Goal: Task Accomplishment & Management: Use online tool/utility

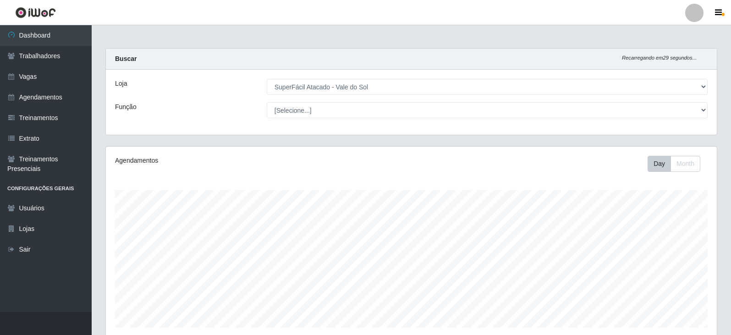
select select "502"
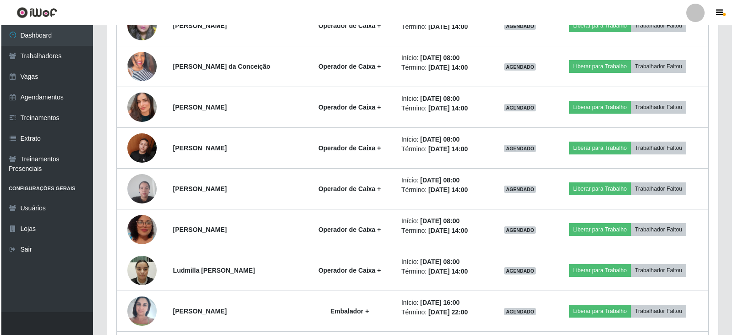
scroll to position [190, 611]
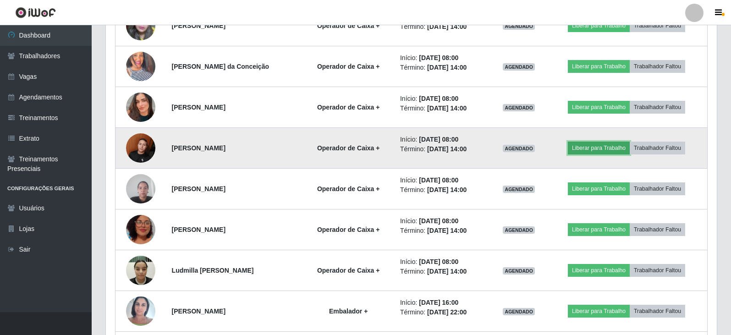
click at [600, 150] on button "Liberar para Trabalho" at bounding box center [599, 148] width 62 height 13
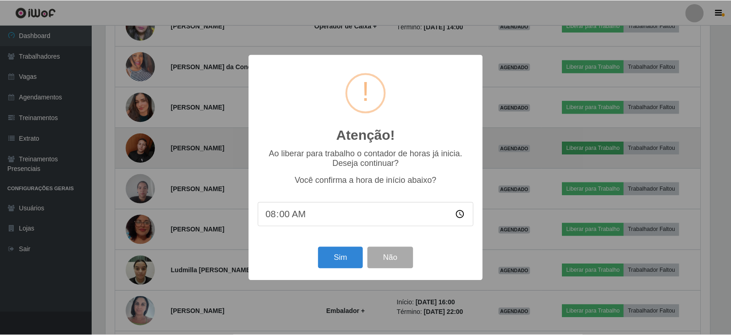
scroll to position [190, 606]
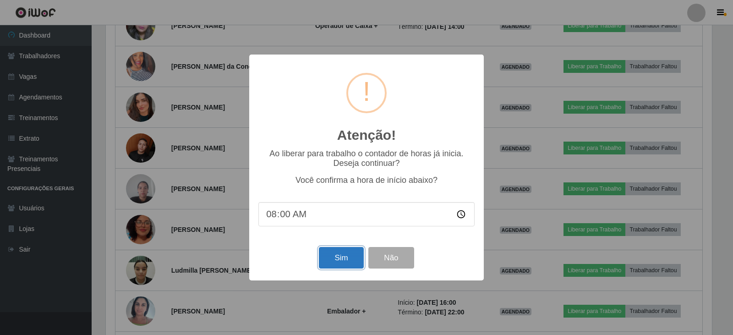
click at [345, 259] on button "Sim" at bounding box center [341, 258] width 44 height 22
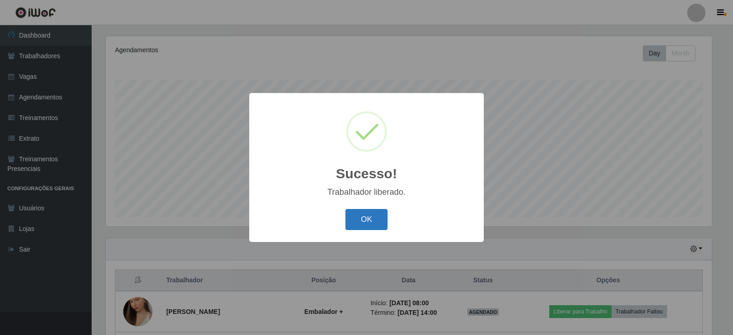
click at [372, 216] on button "OK" at bounding box center [367, 220] width 43 height 22
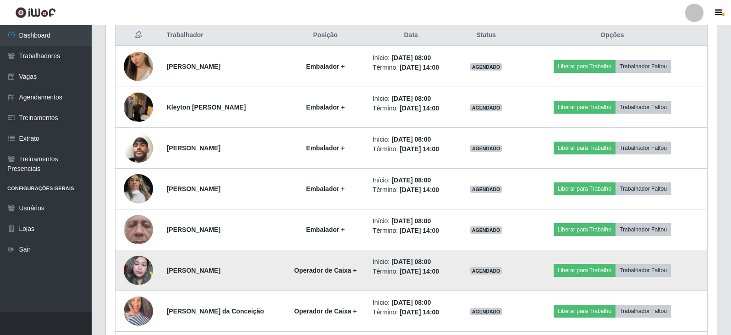
scroll to position [340, 0]
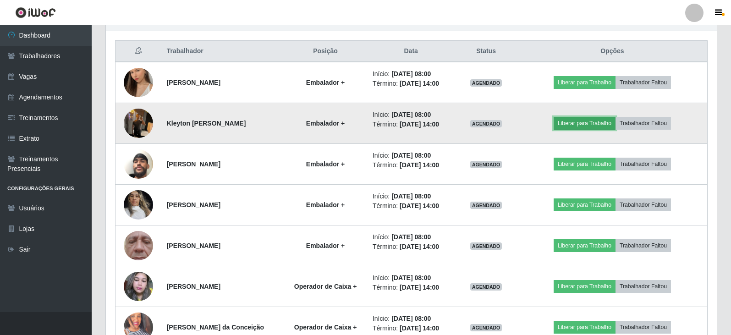
click at [584, 122] on button "Liberar para Trabalho" at bounding box center [585, 123] width 62 height 13
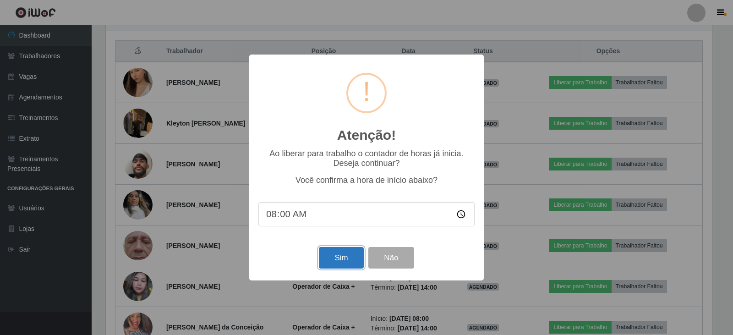
click at [340, 257] on button "Sim" at bounding box center [341, 258] width 44 height 22
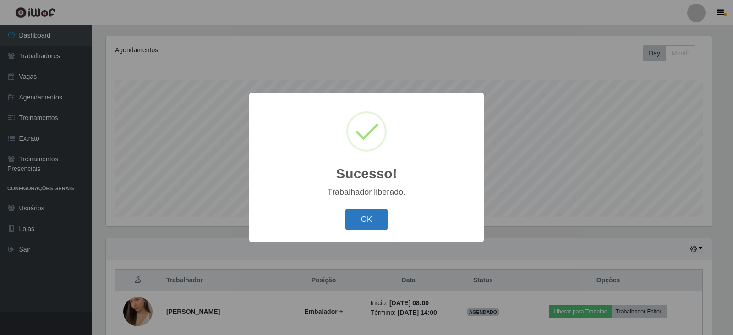
click at [371, 220] on button "OK" at bounding box center [367, 220] width 43 height 22
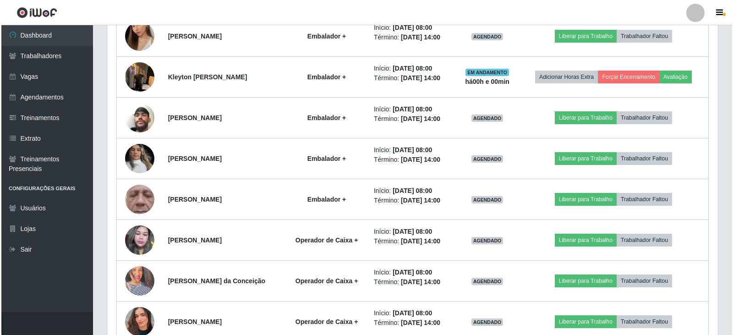
scroll to position [386, 0]
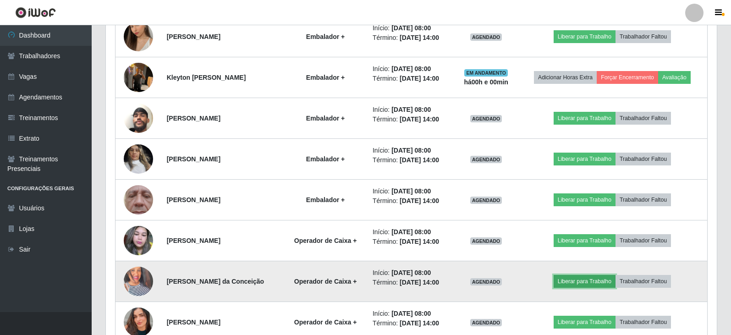
click at [586, 279] on button "Liberar para Trabalho" at bounding box center [585, 281] width 62 height 13
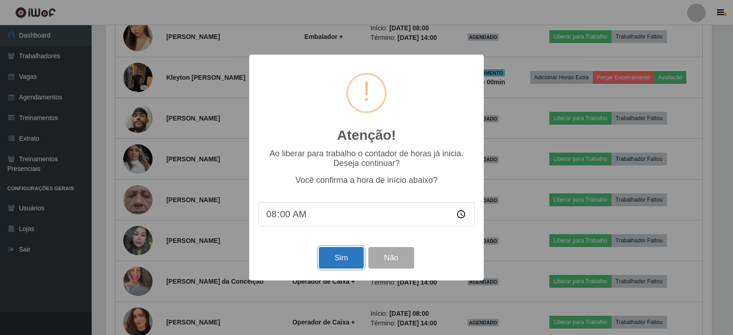
click at [341, 262] on button "Sim" at bounding box center [341, 258] width 44 height 22
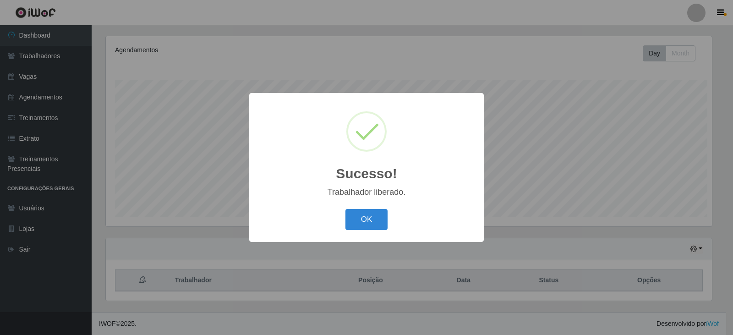
scroll to position [0, 0]
click at [359, 224] on button "OK" at bounding box center [367, 220] width 43 height 22
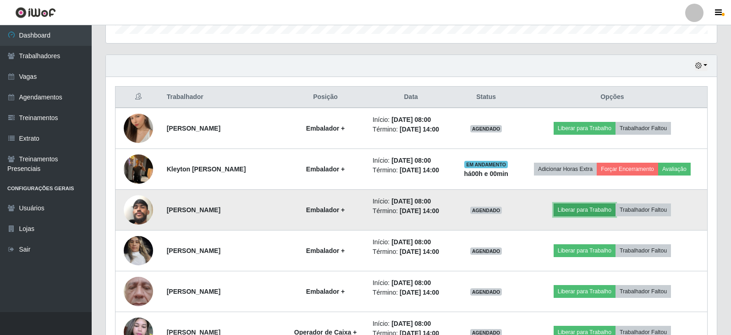
click at [588, 216] on button "Liberar para Trabalho" at bounding box center [585, 210] width 62 height 13
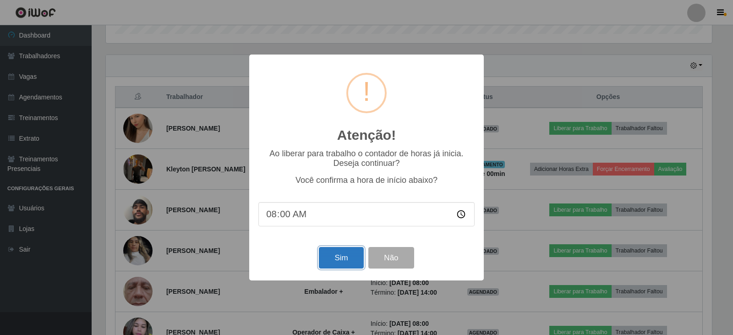
click at [336, 259] on button "Sim" at bounding box center [341, 258] width 44 height 22
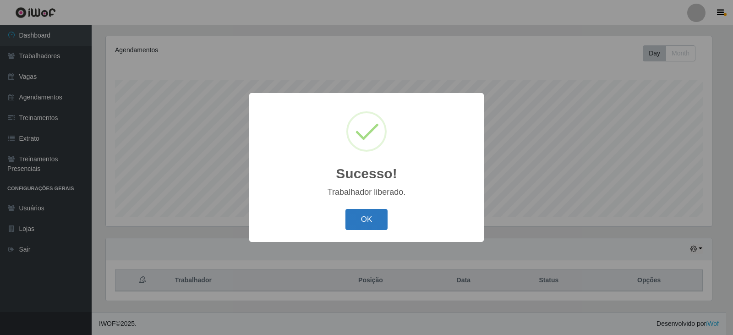
click at [364, 216] on button "OK" at bounding box center [367, 220] width 43 height 22
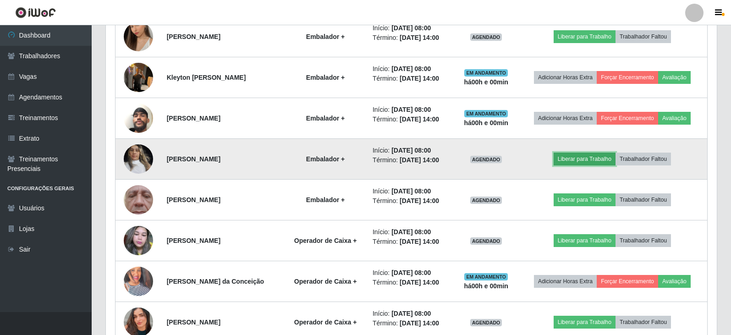
click at [577, 161] on button "Liberar para Trabalho" at bounding box center [585, 159] width 62 height 13
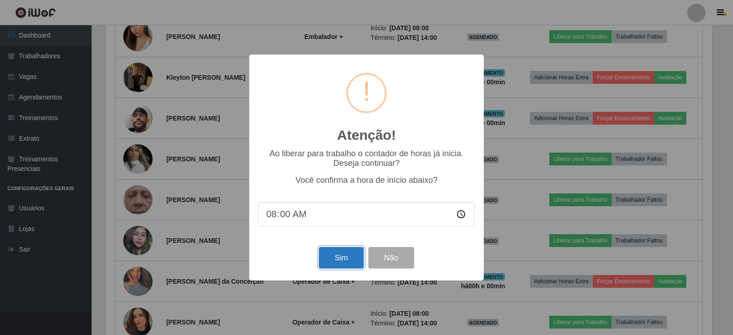
click at [332, 255] on button "Sim" at bounding box center [341, 258] width 44 height 22
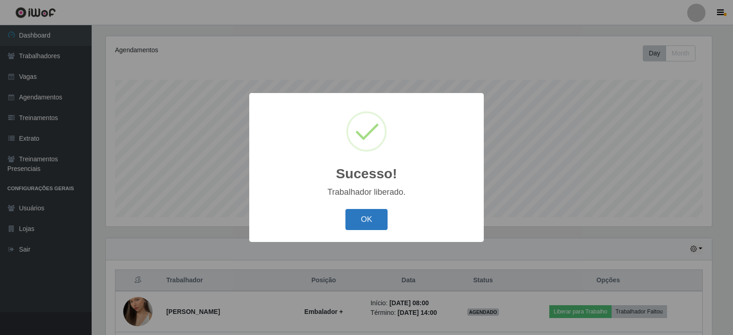
click at [358, 223] on button "OK" at bounding box center [367, 220] width 43 height 22
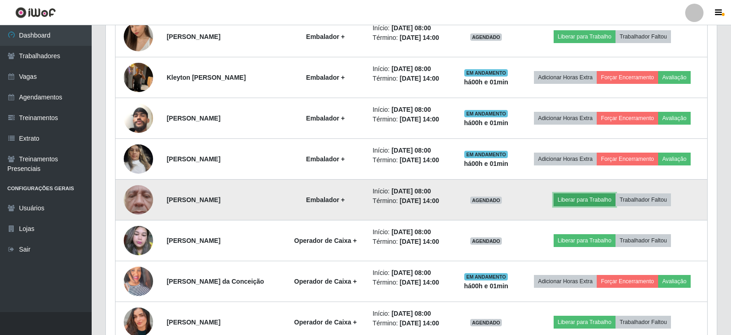
click at [591, 202] on button "Liberar para Trabalho" at bounding box center [585, 199] width 62 height 13
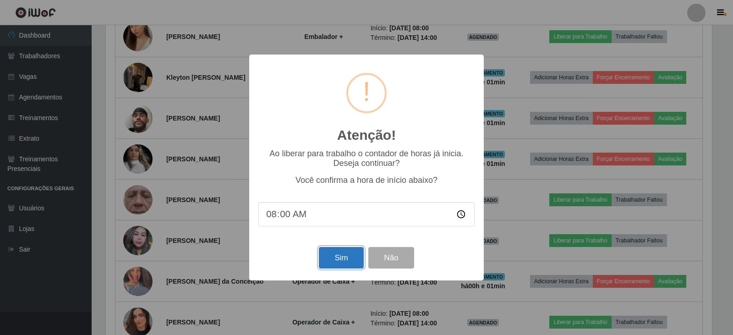
click at [349, 263] on button "Sim" at bounding box center [341, 258] width 44 height 22
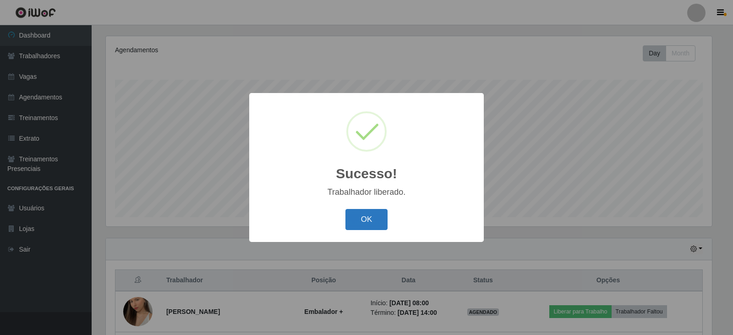
click at [365, 224] on button "OK" at bounding box center [367, 220] width 43 height 22
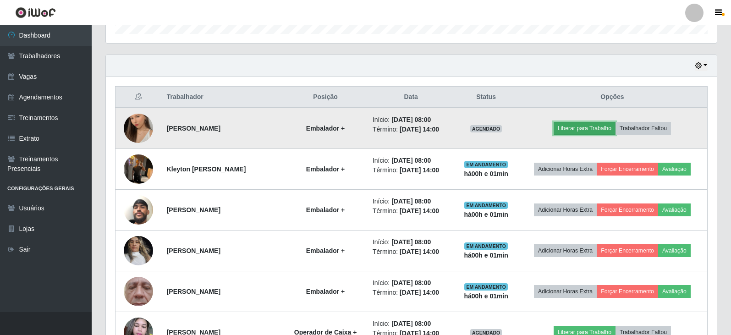
click at [603, 130] on button "Liberar para Trabalho" at bounding box center [585, 128] width 62 height 13
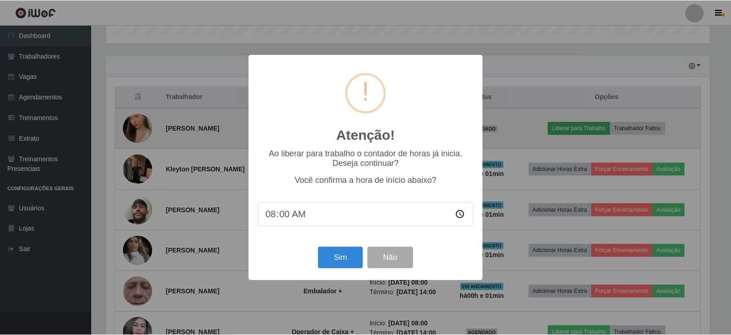
scroll to position [190, 606]
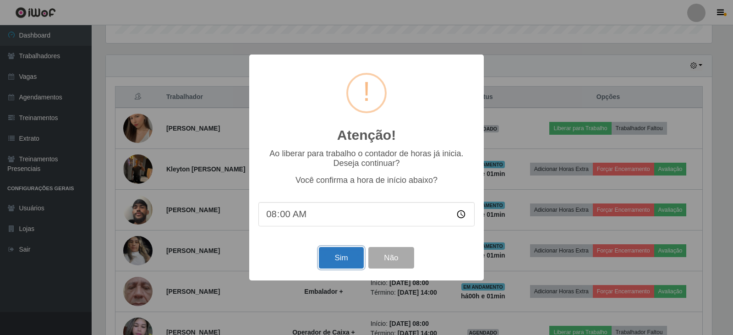
click at [349, 260] on button "Sim" at bounding box center [341, 258] width 44 height 22
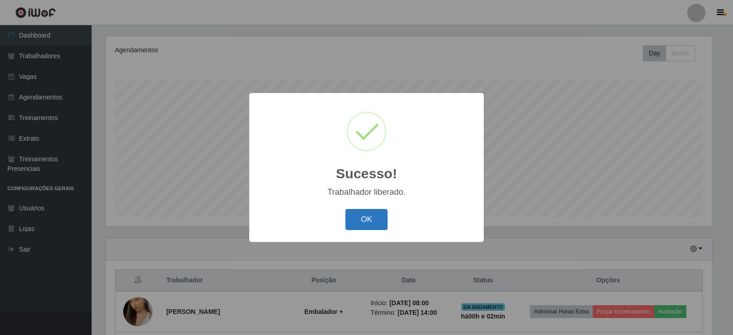
click at [382, 221] on button "OK" at bounding box center [367, 220] width 43 height 22
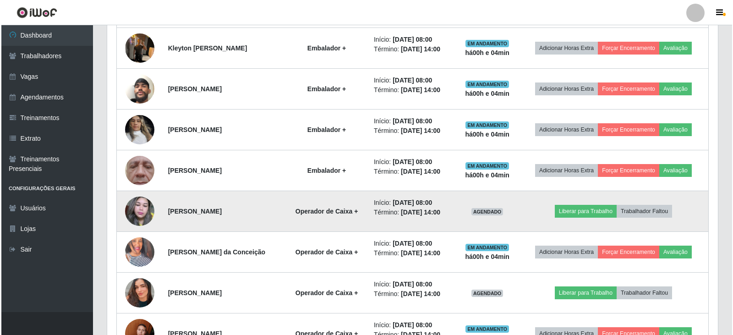
scroll to position [431, 0]
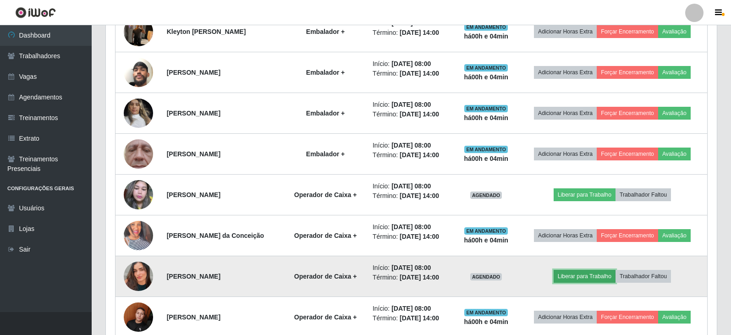
click at [599, 275] on button "Liberar para Trabalho" at bounding box center [585, 276] width 62 height 13
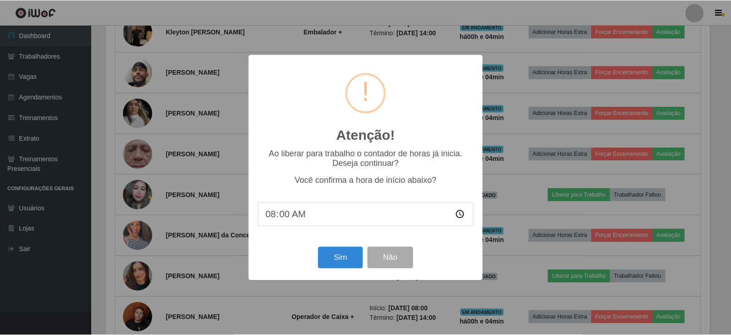
scroll to position [190, 606]
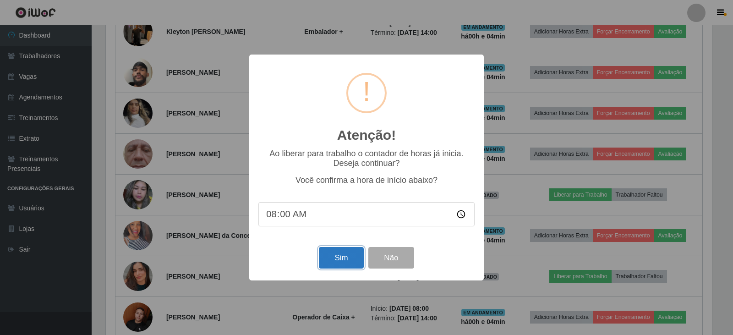
click at [340, 261] on button "Sim" at bounding box center [341, 258] width 44 height 22
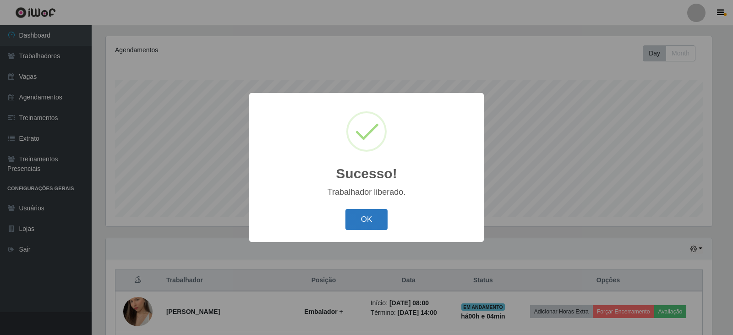
click at [372, 221] on button "OK" at bounding box center [367, 220] width 43 height 22
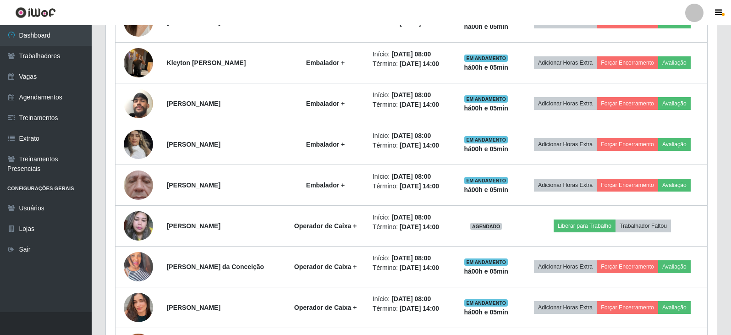
scroll to position [386, 0]
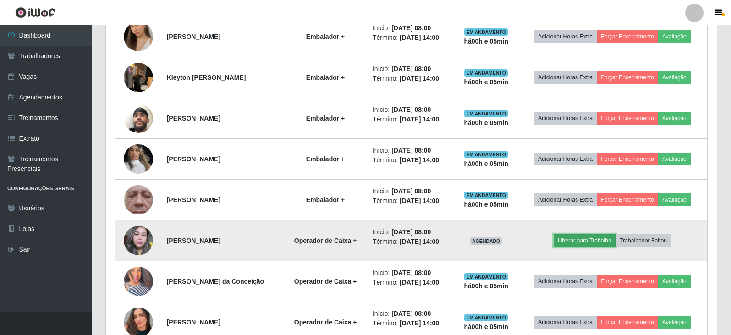
click at [586, 239] on button "Liberar para Trabalho" at bounding box center [585, 240] width 62 height 13
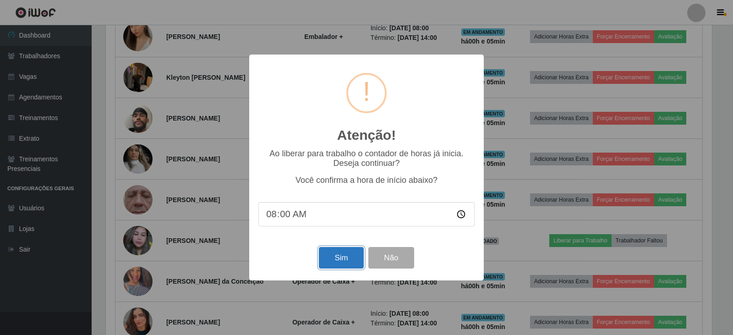
click at [329, 260] on button "Sim" at bounding box center [341, 258] width 44 height 22
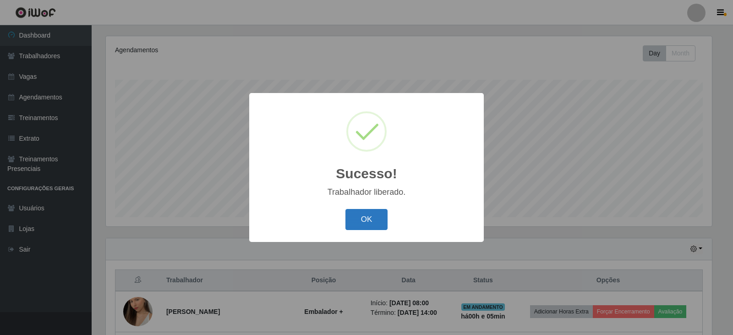
click at [383, 216] on button "OK" at bounding box center [367, 220] width 43 height 22
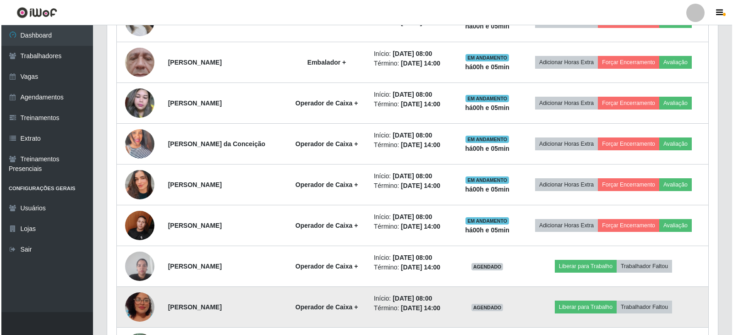
scroll to position [569, 0]
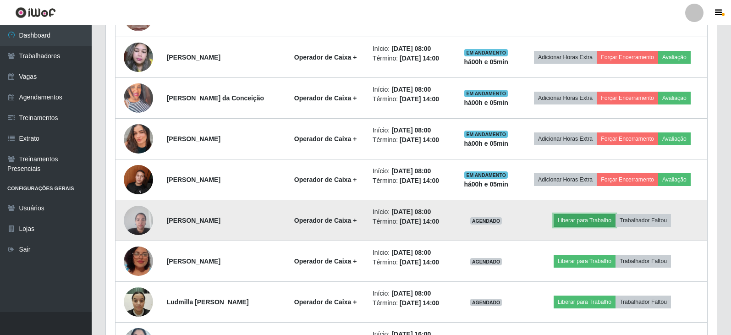
click at [584, 218] on button "Liberar para Trabalho" at bounding box center [585, 220] width 62 height 13
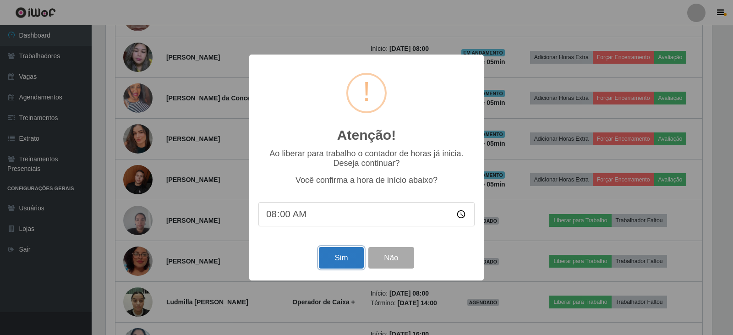
click at [342, 259] on button "Sim" at bounding box center [341, 258] width 44 height 22
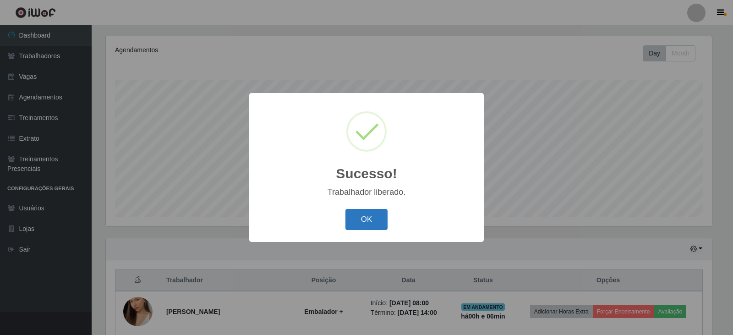
click at [364, 216] on button "OK" at bounding box center [367, 220] width 43 height 22
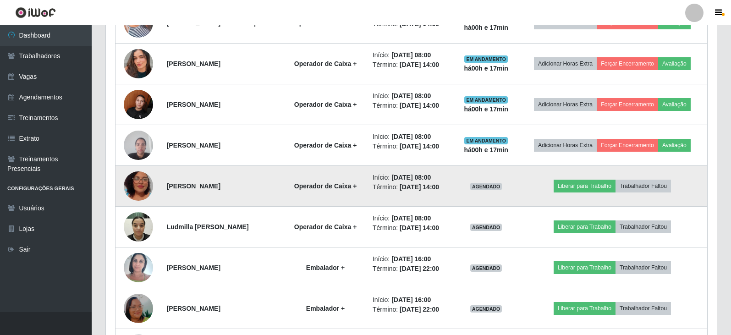
scroll to position [661, 0]
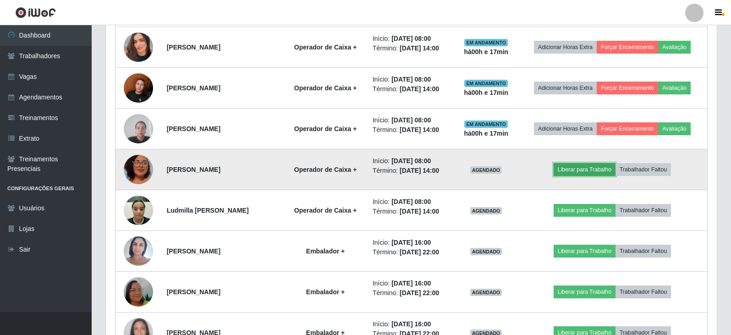
click at [593, 171] on button "Liberar para Trabalho" at bounding box center [585, 169] width 62 height 13
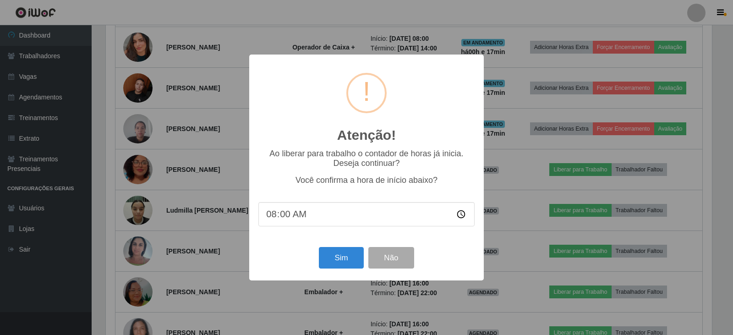
click at [284, 220] on input "08:00" at bounding box center [367, 214] width 216 height 24
type input "08:15"
click at [342, 261] on button "Sim" at bounding box center [341, 258] width 44 height 22
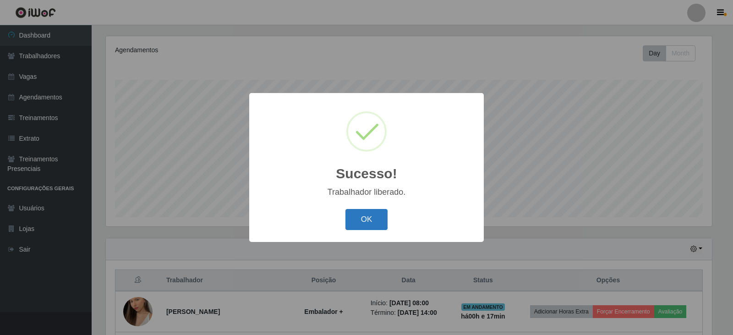
click at [361, 217] on button "OK" at bounding box center [367, 220] width 43 height 22
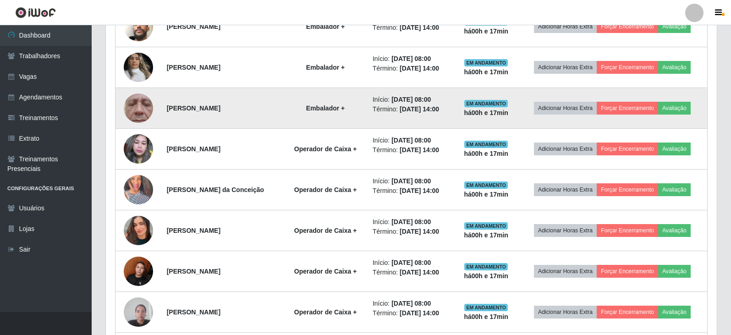
scroll to position [661, 0]
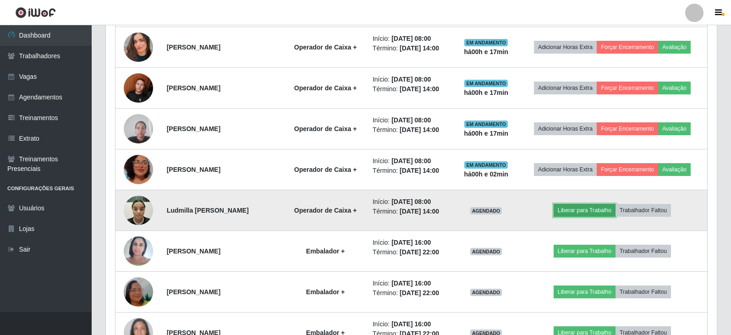
click at [593, 209] on button "Liberar para Trabalho" at bounding box center [585, 210] width 62 height 13
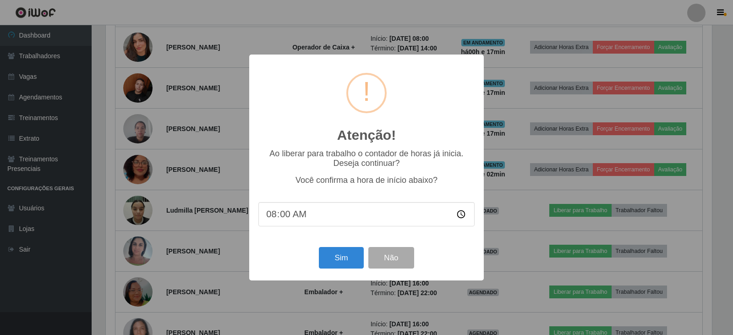
click at [283, 221] on input "08:00" at bounding box center [367, 214] width 216 height 24
type input "08:15"
click at [346, 259] on button "Sim" at bounding box center [341, 258] width 44 height 22
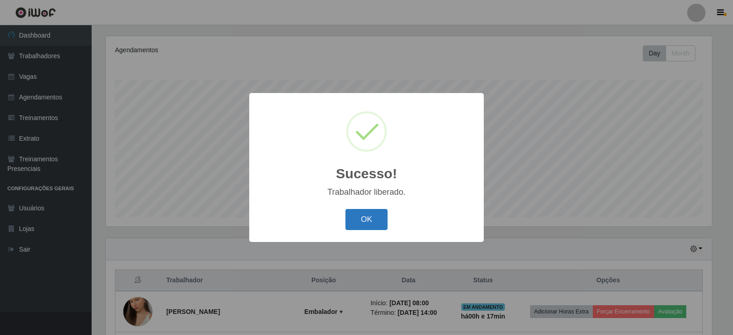
click at [367, 222] on button "OK" at bounding box center [367, 220] width 43 height 22
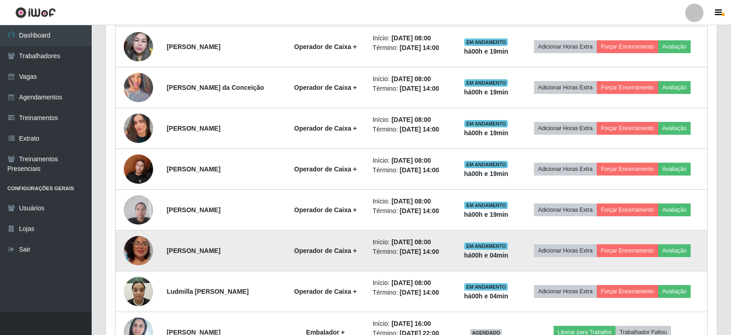
scroll to position [615, 0]
